Goal: Task Accomplishment & Management: Use online tool/utility

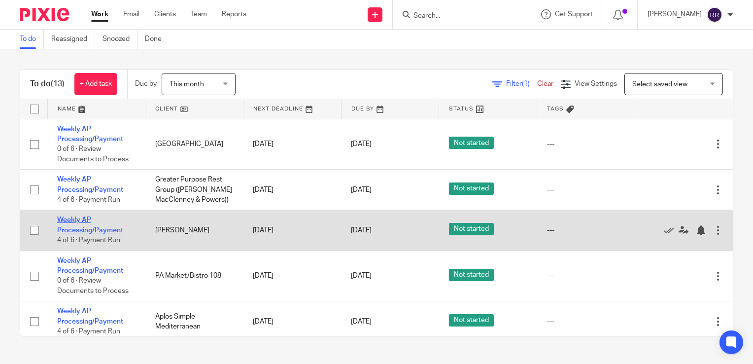
click at [93, 233] on link "Weekly AP Processing/Payment" at bounding box center [90, 224] width 66 height 17
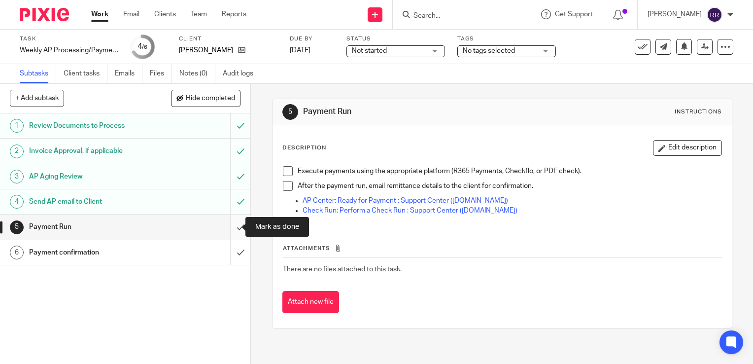
click at [230, 228] on input "submit" at bounding box center [125, 226] width 250 height 25
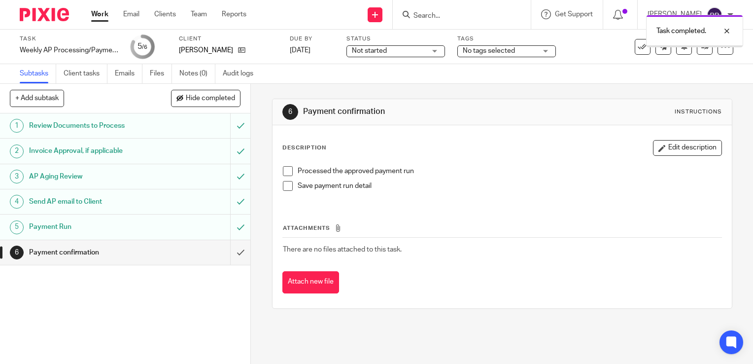
click at [231, 251] on input "submit" at bounding box center [125, 252] width 250 height 25
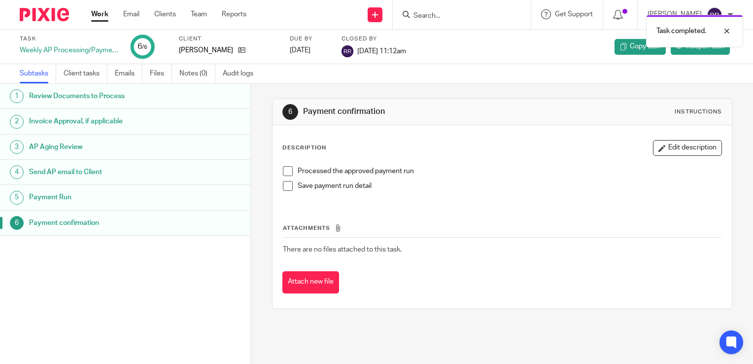
click at [100, 13] on link "Work" at bounding box center [99, 14] width 17 height 10
